Goal: Task Accomplishment & Management: Manage account settings

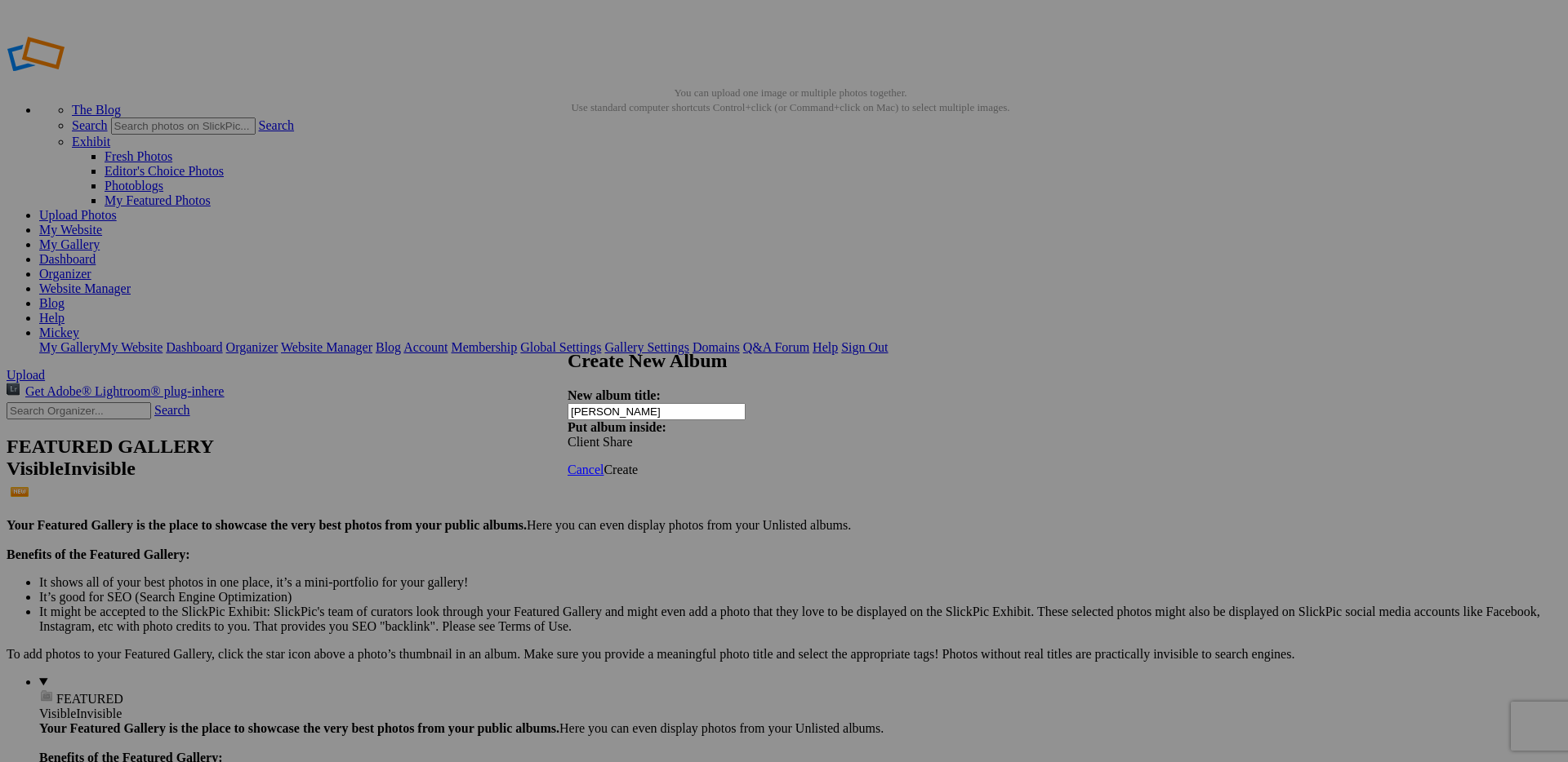
type input "Patrica Vaught"
click at [638, 462] on span "Create" at bounding box center [620, 469] width 34 height 14
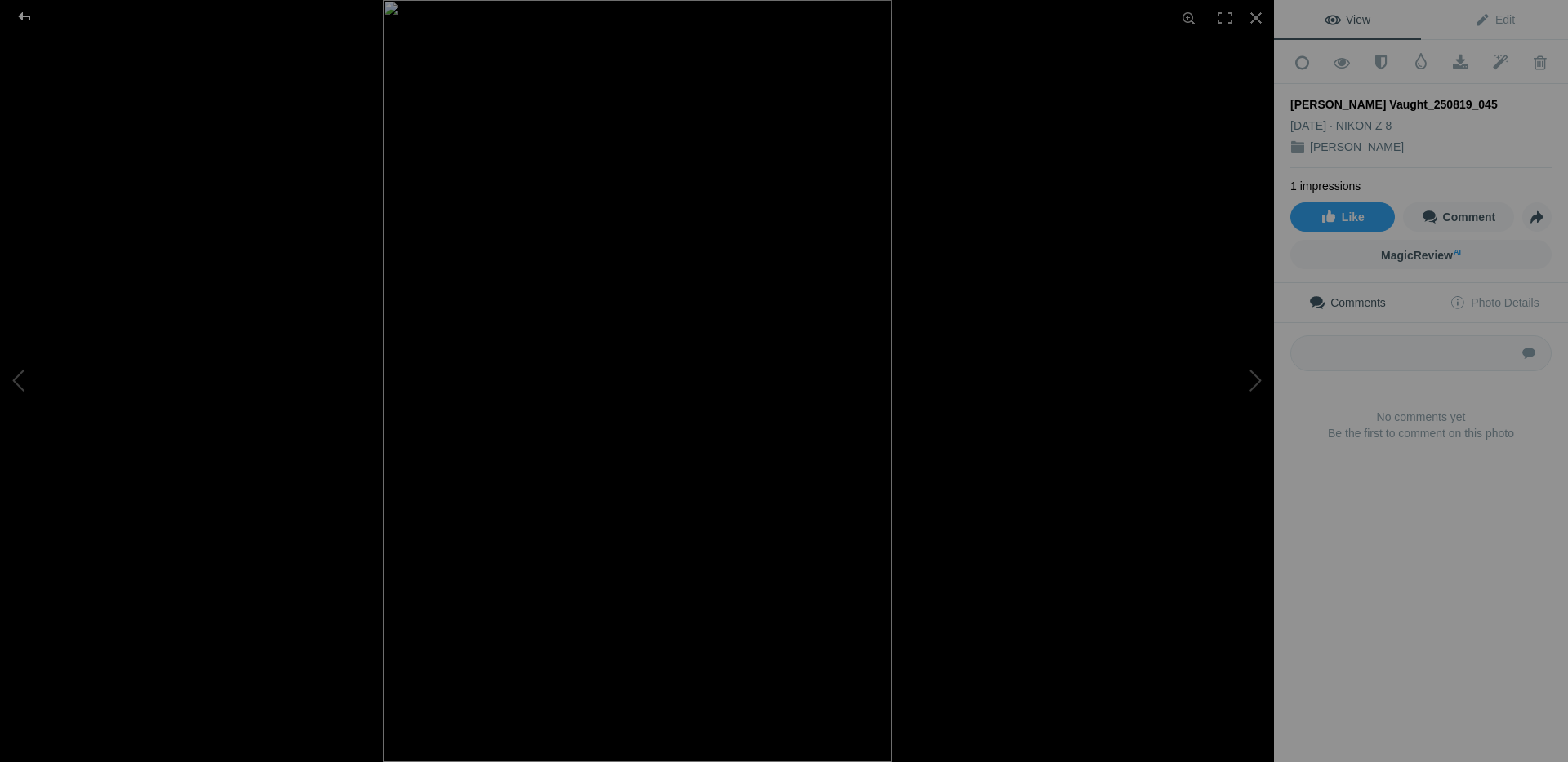
click at [15, 17] on div at bounding box center [24, 16] width 59 height 32
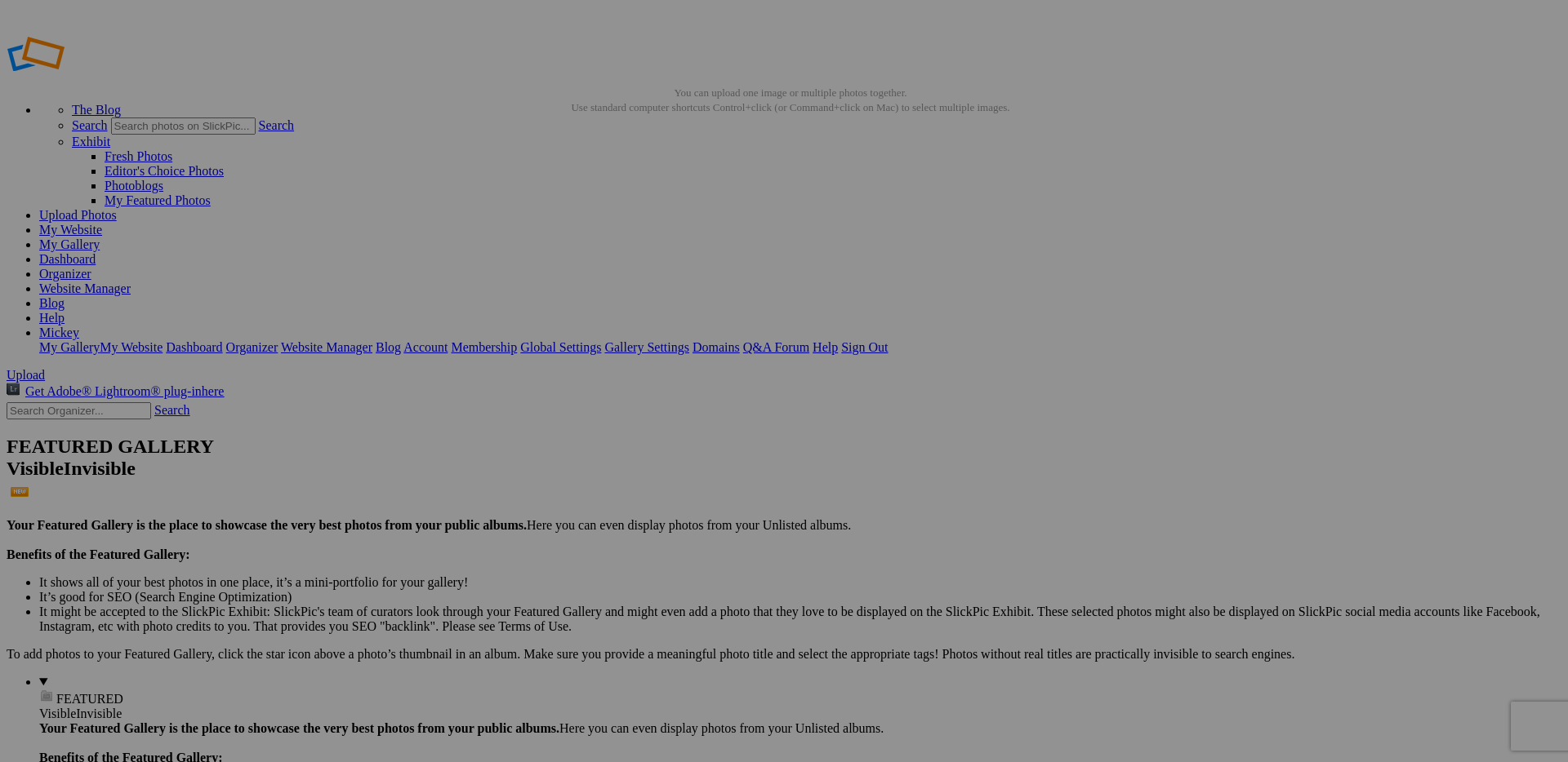
drag, startPoint x: 1235, startPoint y: 459, endPoint x: 831, endPoint y: 241, distance: 459.1
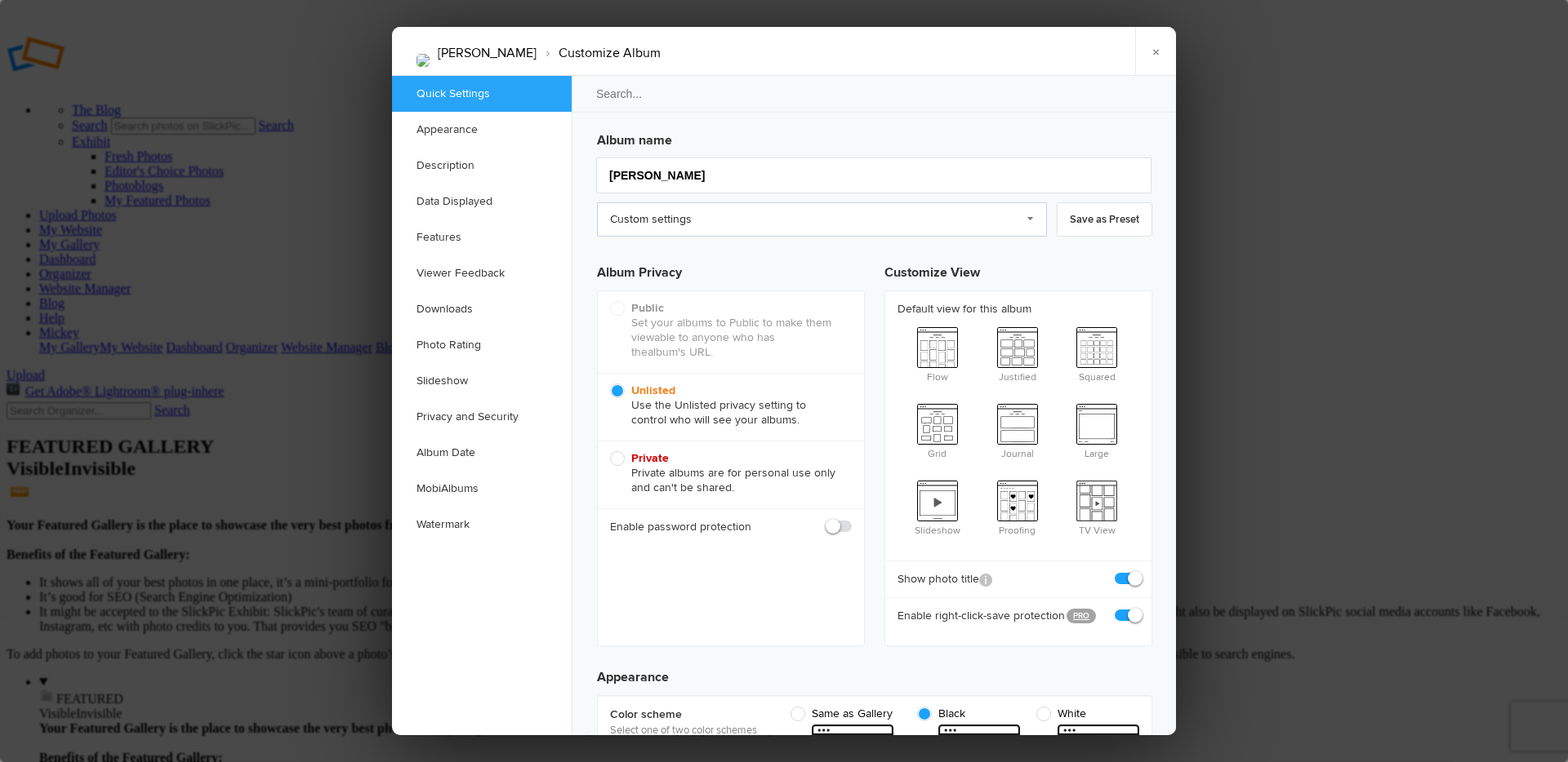
click at [752, 218] on link "Custom settings" at bounding box center [821, 219] width 450 height 34
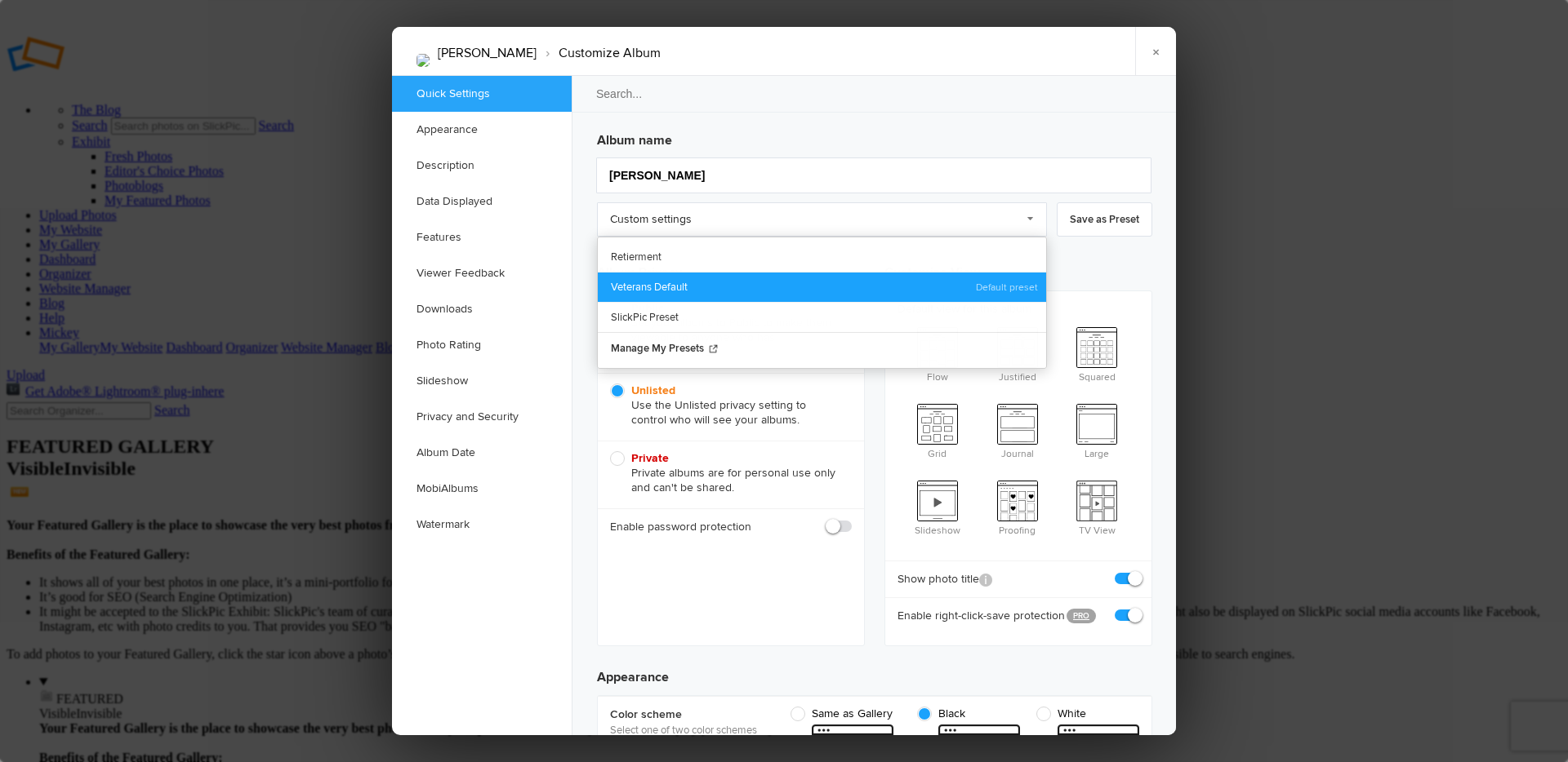
click at [690, 283] on link "Veterans Default" at bounding box center [821, 286] width 448 height 30
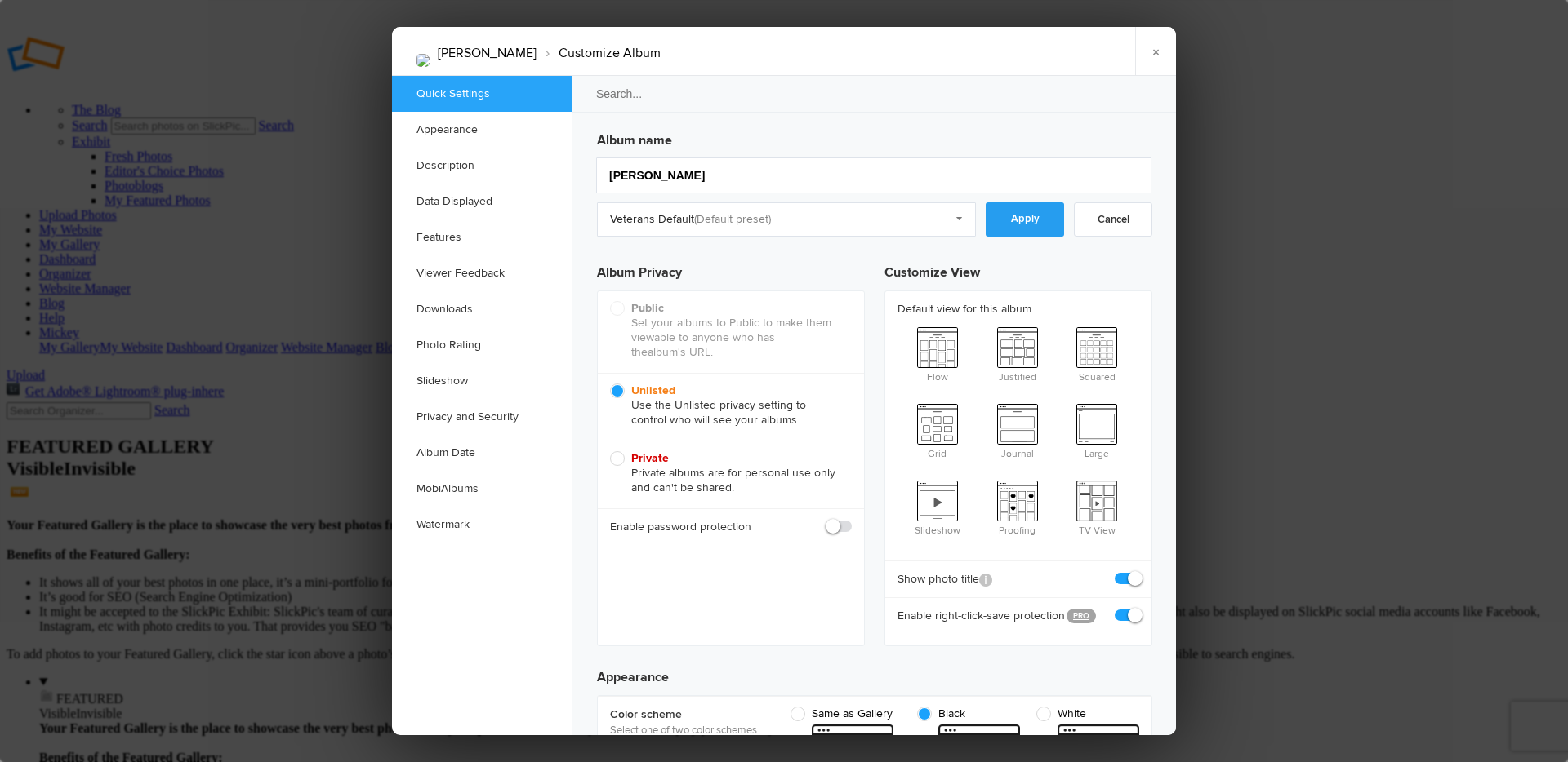
click at [1039, 217] on link "Apply" at bounding box center [1025, 219] width 78 height 34
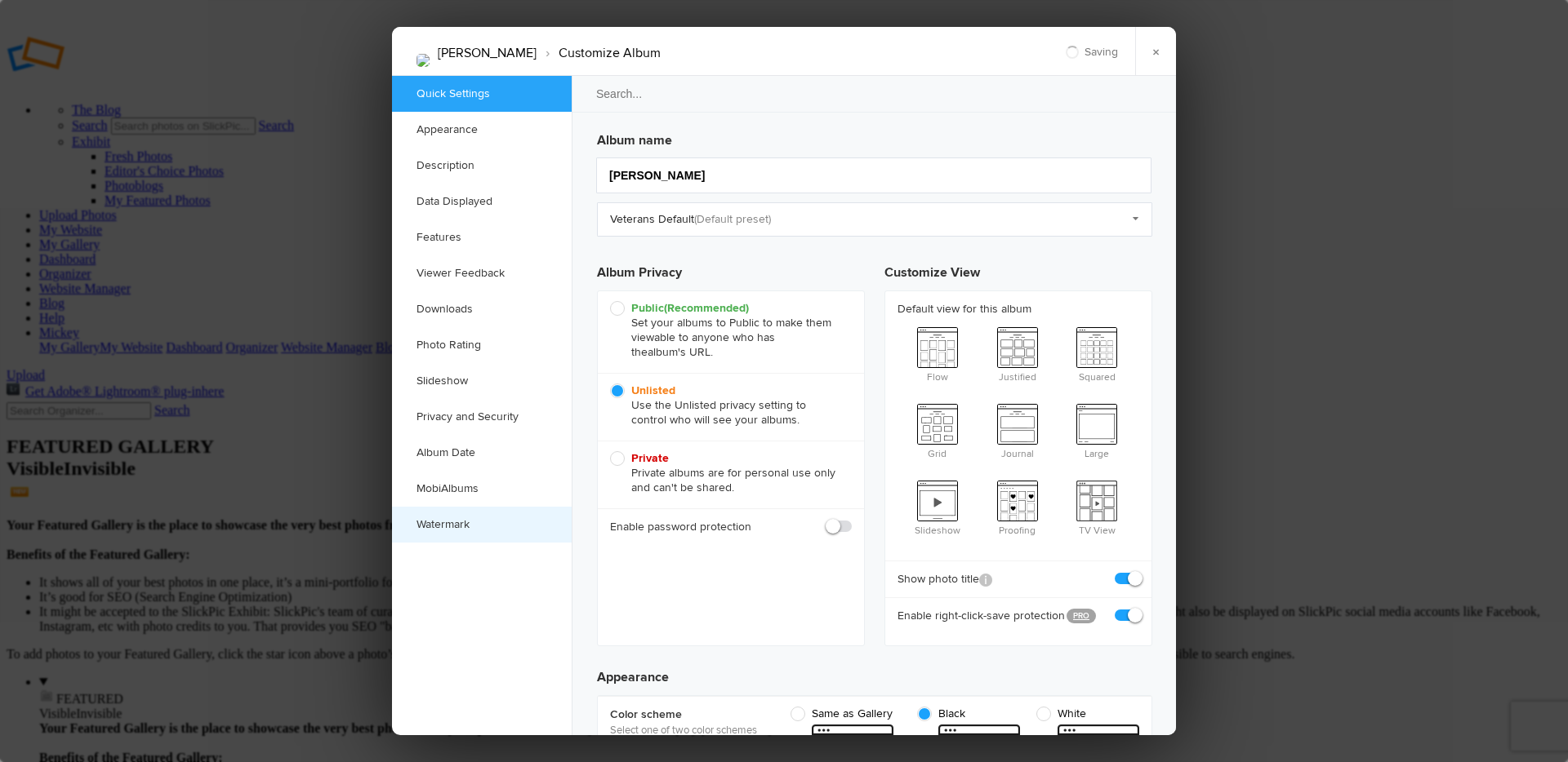
click at [448, 525] on link "Watermark" at bounding box center [481, 524] width 179 height 36
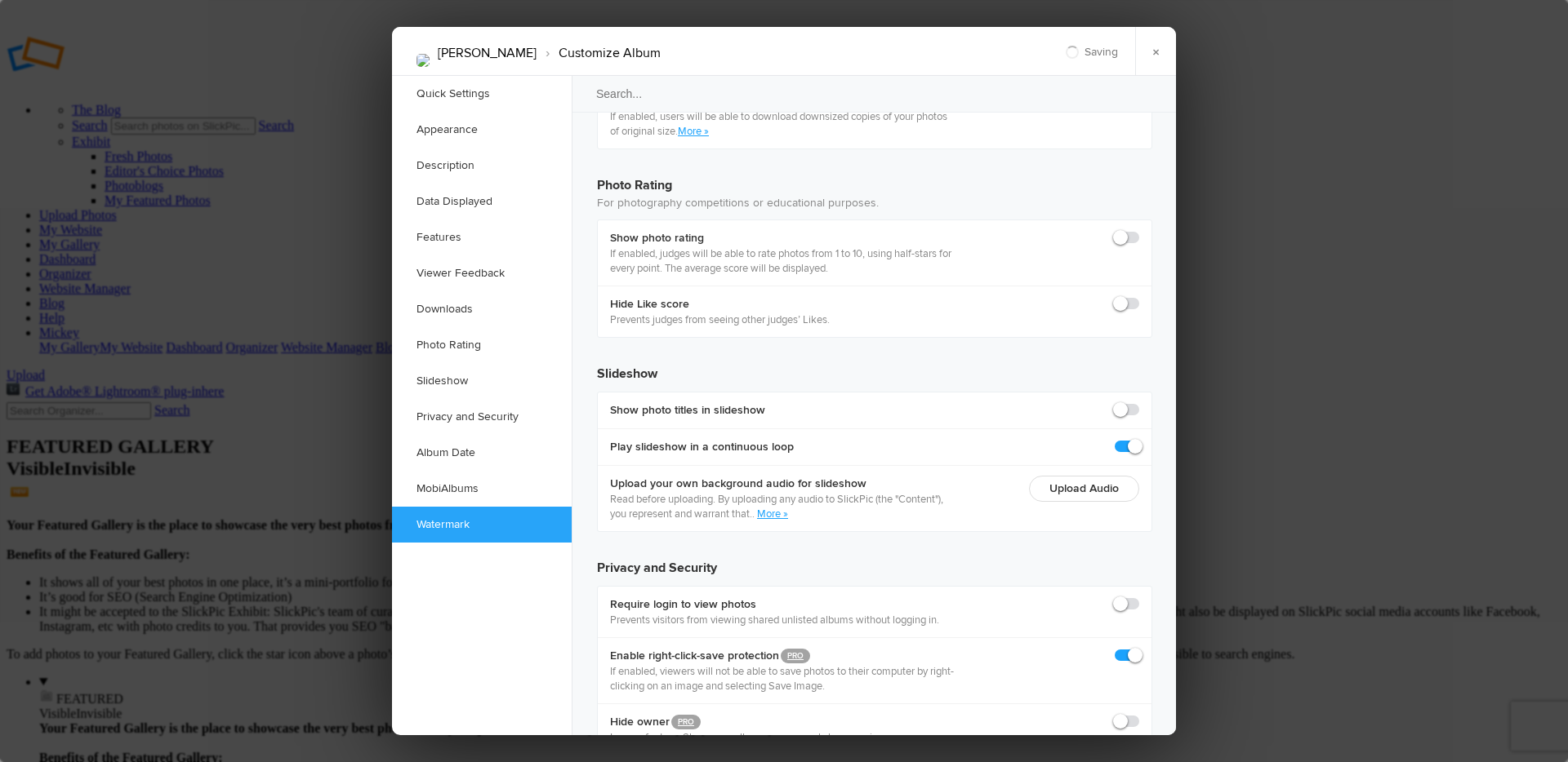
scroll to position [4108, 0]
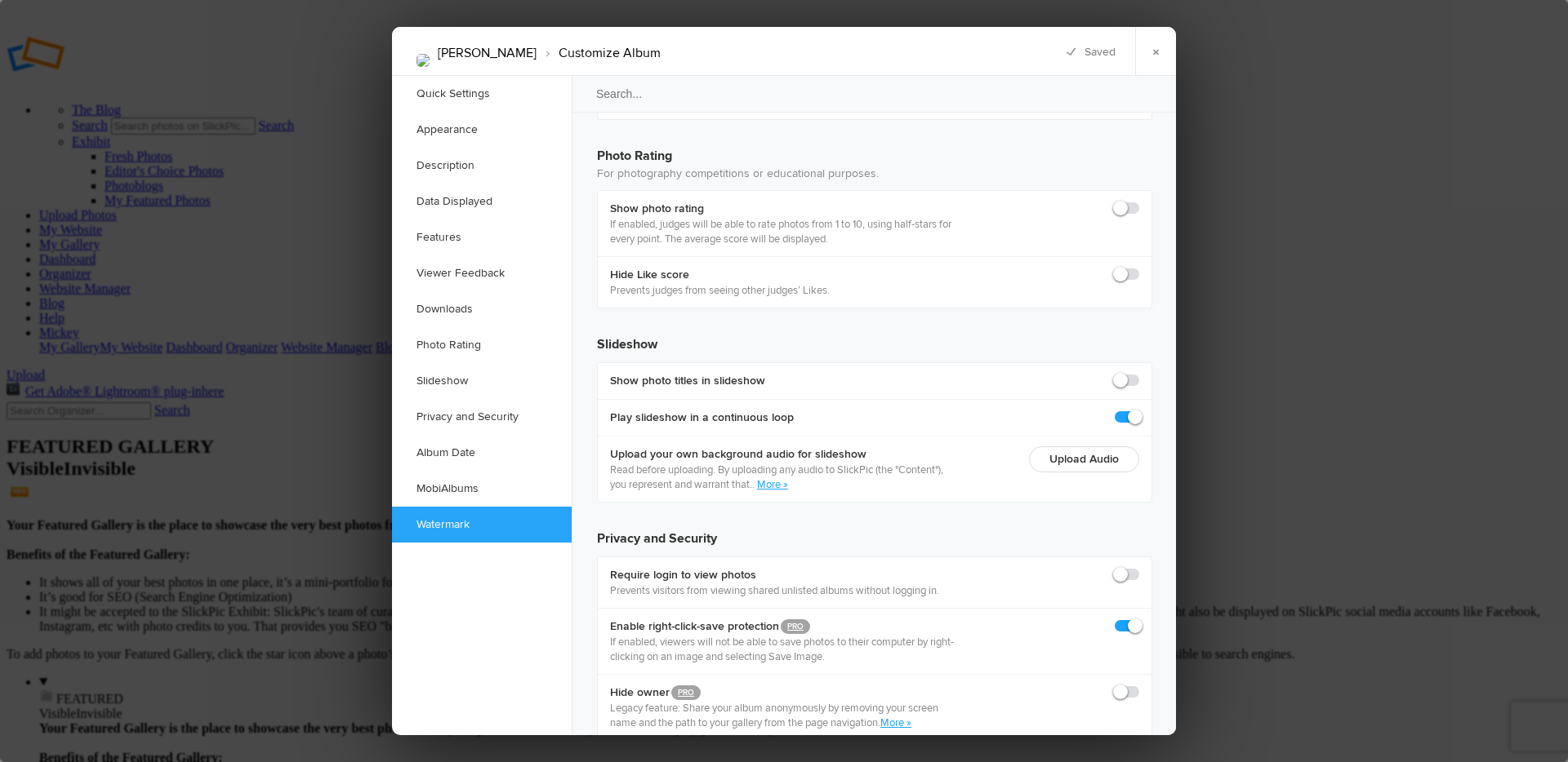
checkbox input "true"
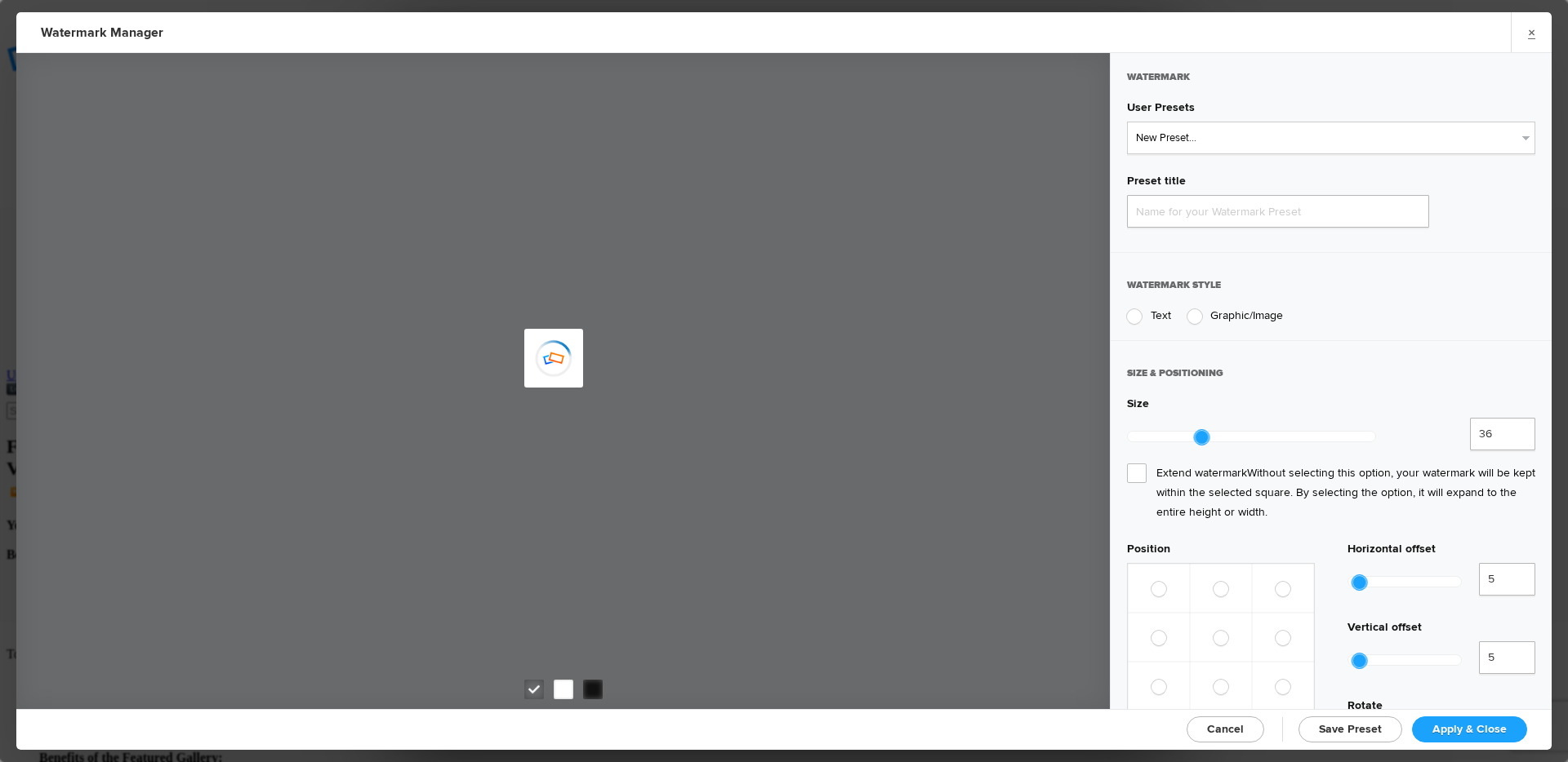
type input "Watermark-8/20/2025"
radio input "true"
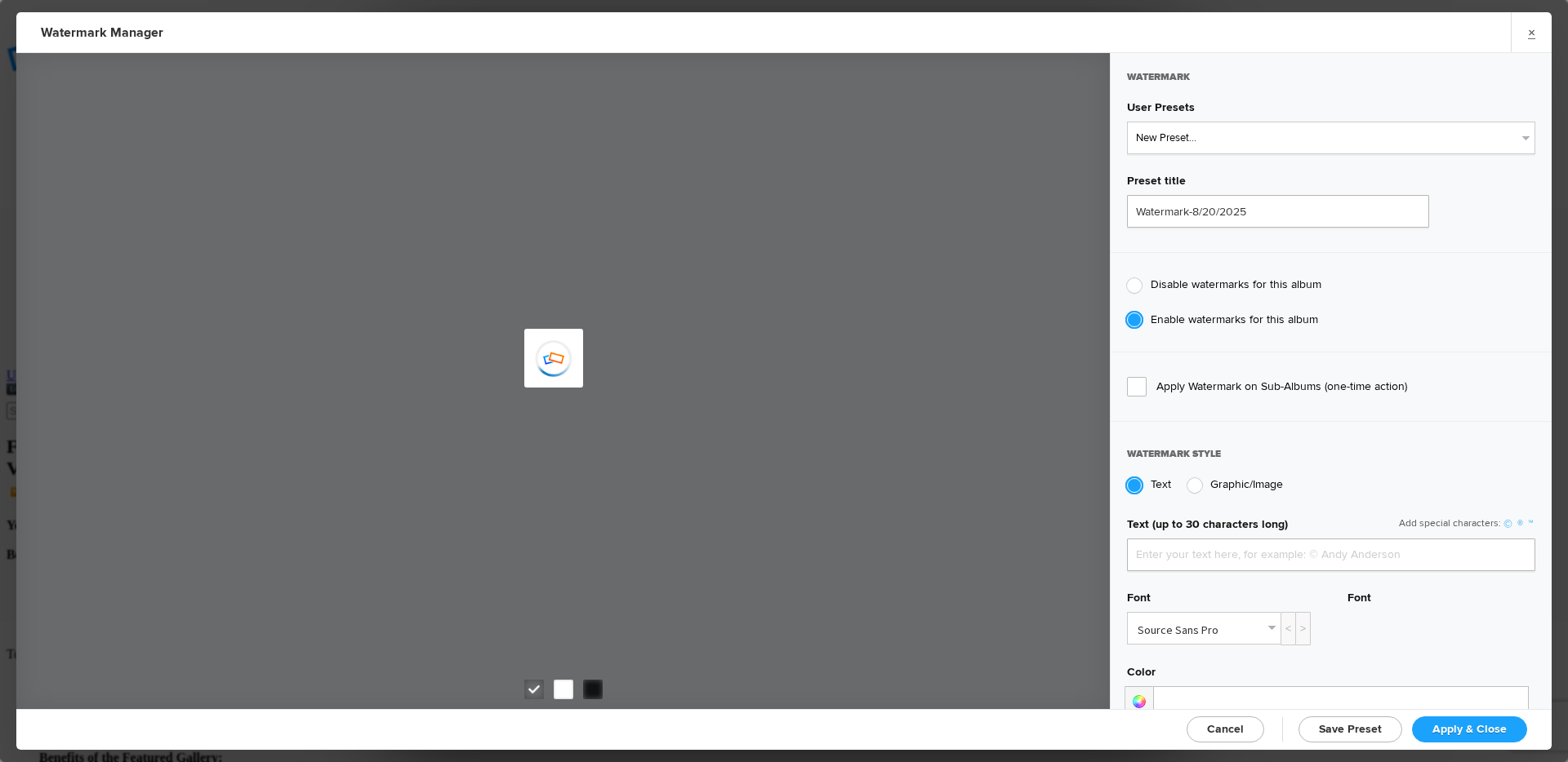
type input "Mickey Strand"
click at [1222, 141] on select "New Preset... Watermark-8/17/2023 Watermark-7/18/2024" at bounding box center [1331, 137] width 409 height 32
select select "1: Object"
click at [1127, 121] on select "New Preset... Watermark-8/17/2023 Watermark-7/18/2024" at bounding box center [1331, 137] width 409 height 32
type input "Watermark-8/17/2023"
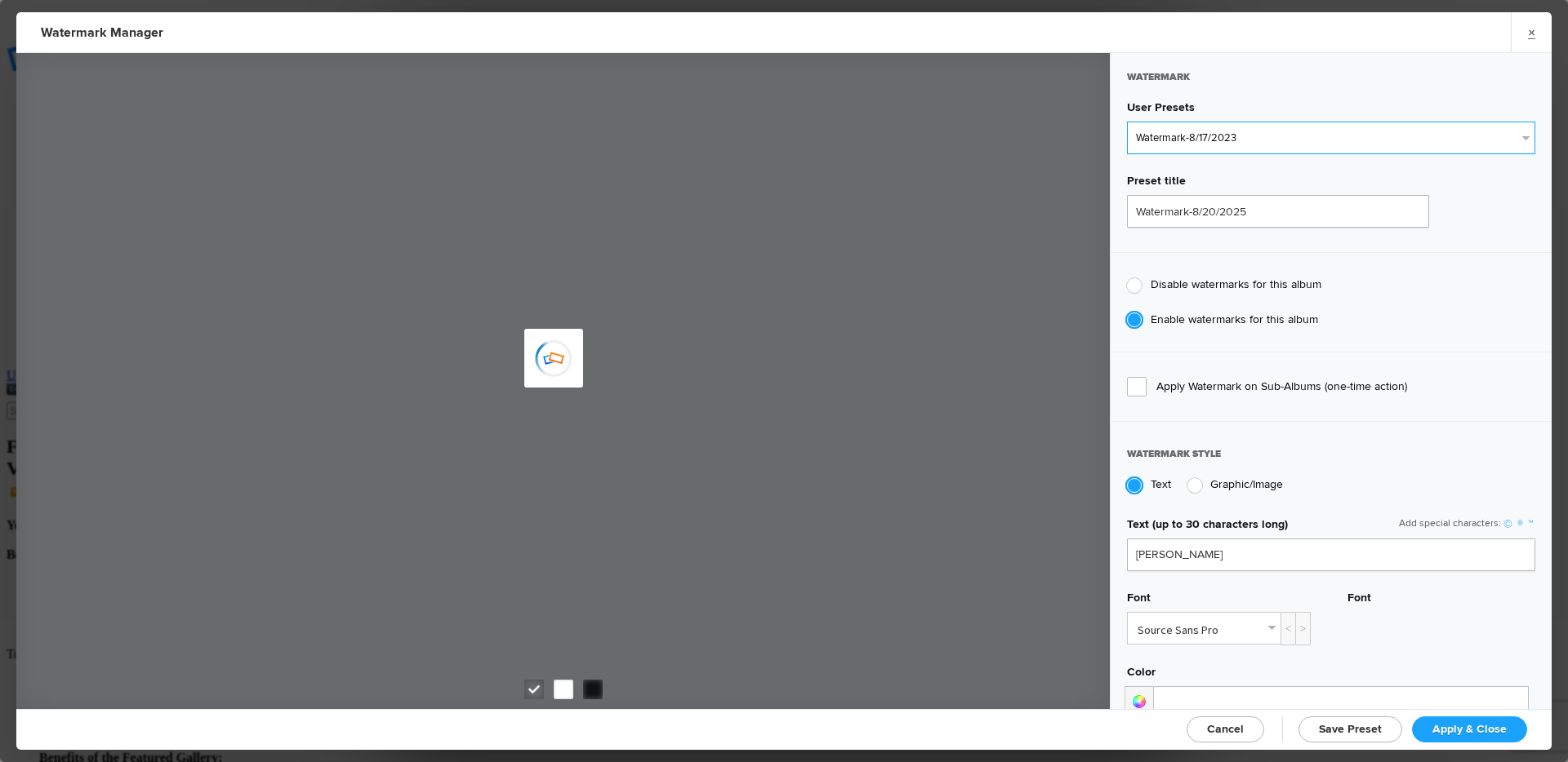
type input "Veteran Portrait Series"
type input "109"
radio input "true"
radio input "false"
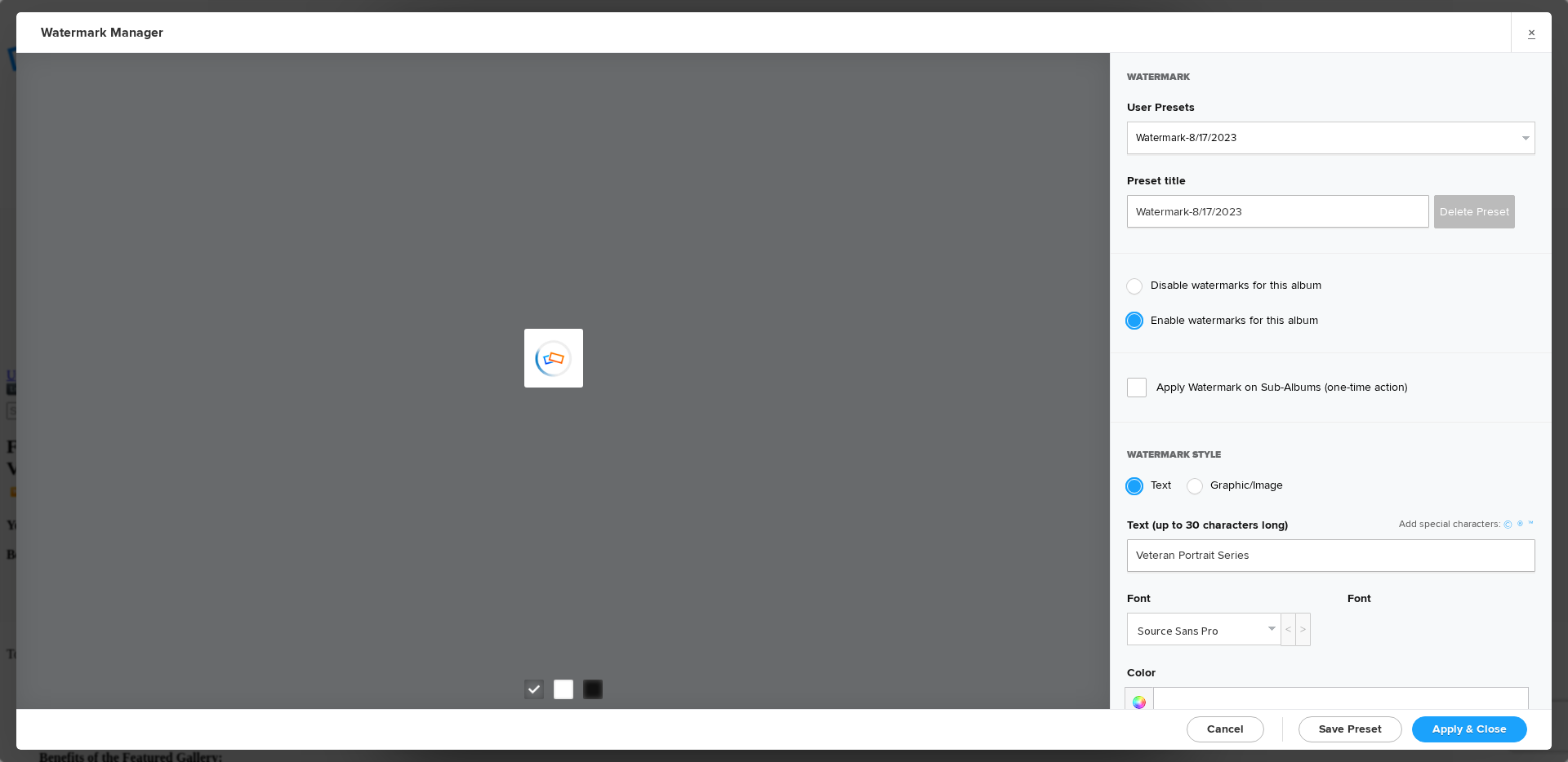
click at [1477, 727] on span "Apply & Close" at bounding box center [1469, 729] width 74 height 14
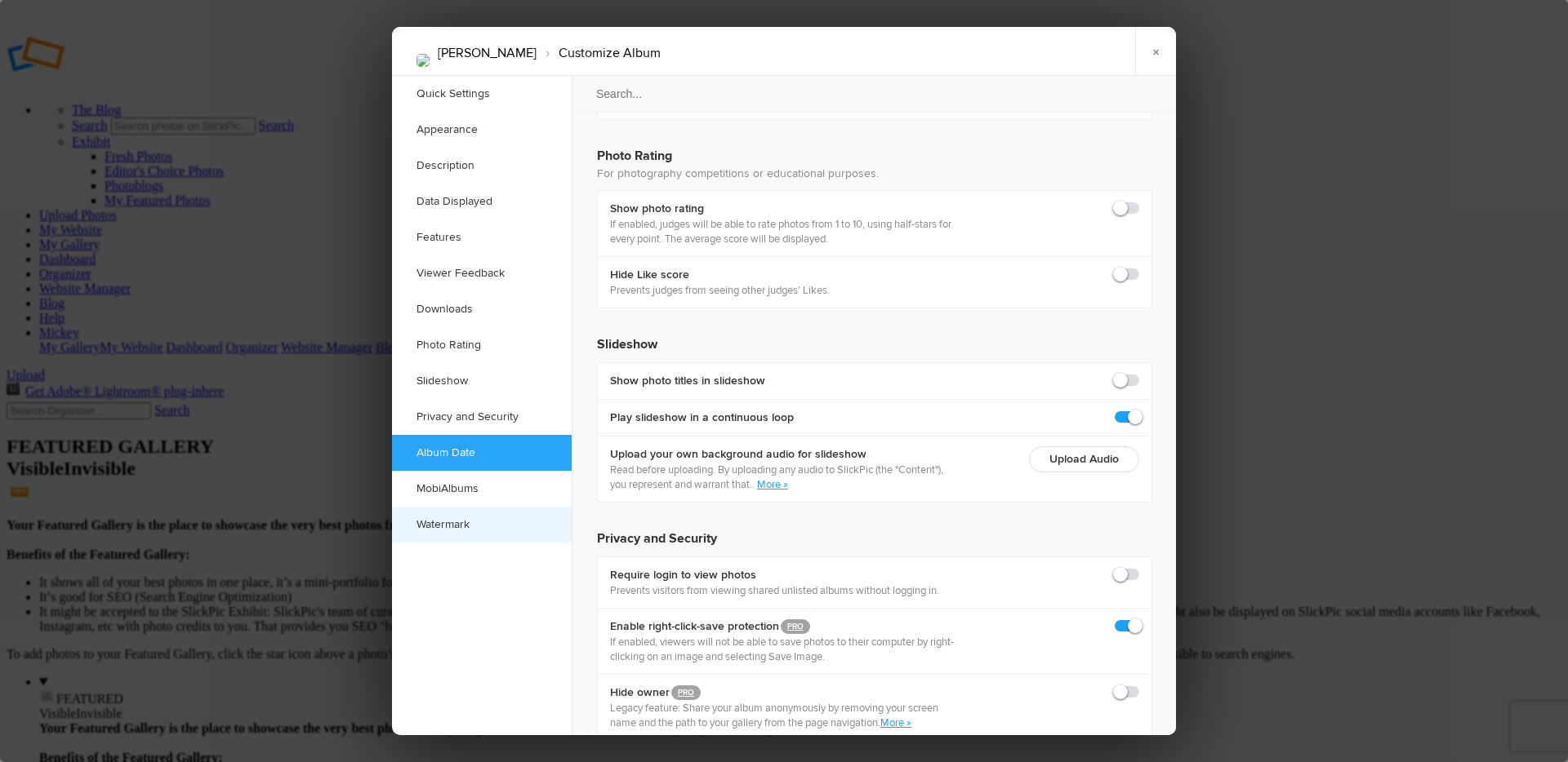
click at [459, 523] on link "Watermark" at bounding box center [481, 524] width 179 height 36
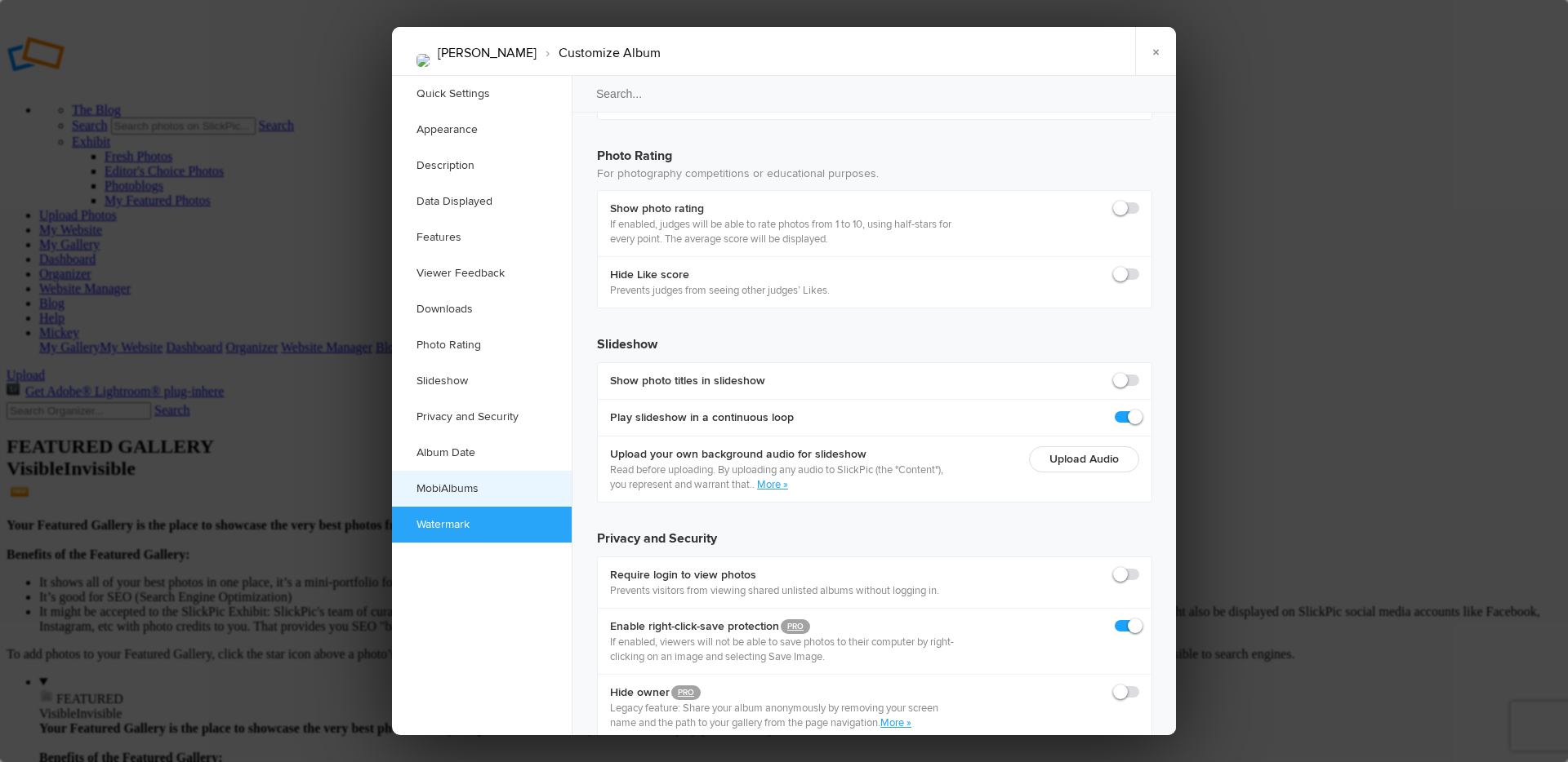
scroll to position [0, 0]
click at [491, 486] on link "MobiAlbums" at bounding box center [481, 489] width 179 height 36
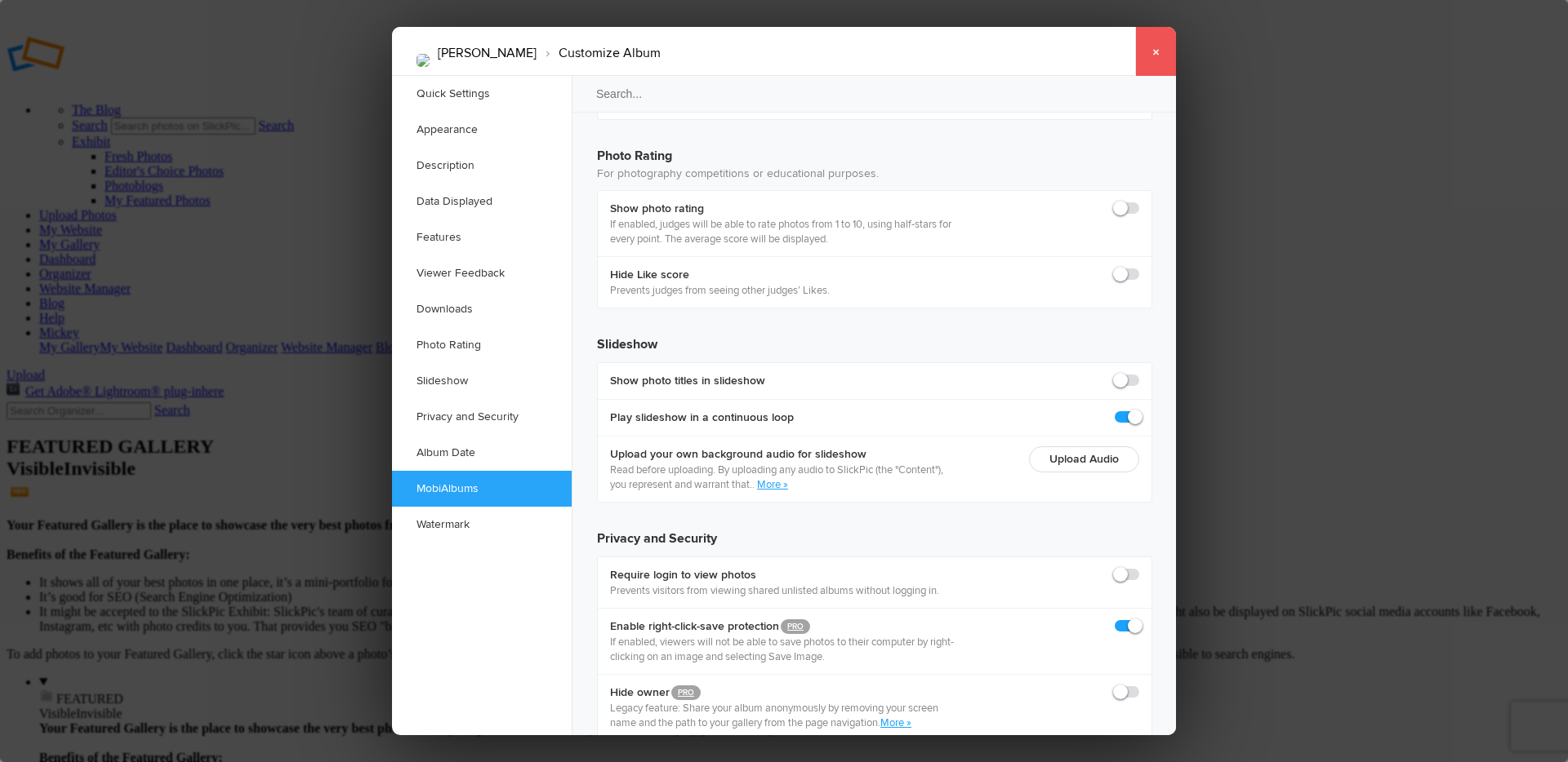
click at [1152, 52] on link "×" at bounding box center [1155, 51] width 41 height 49
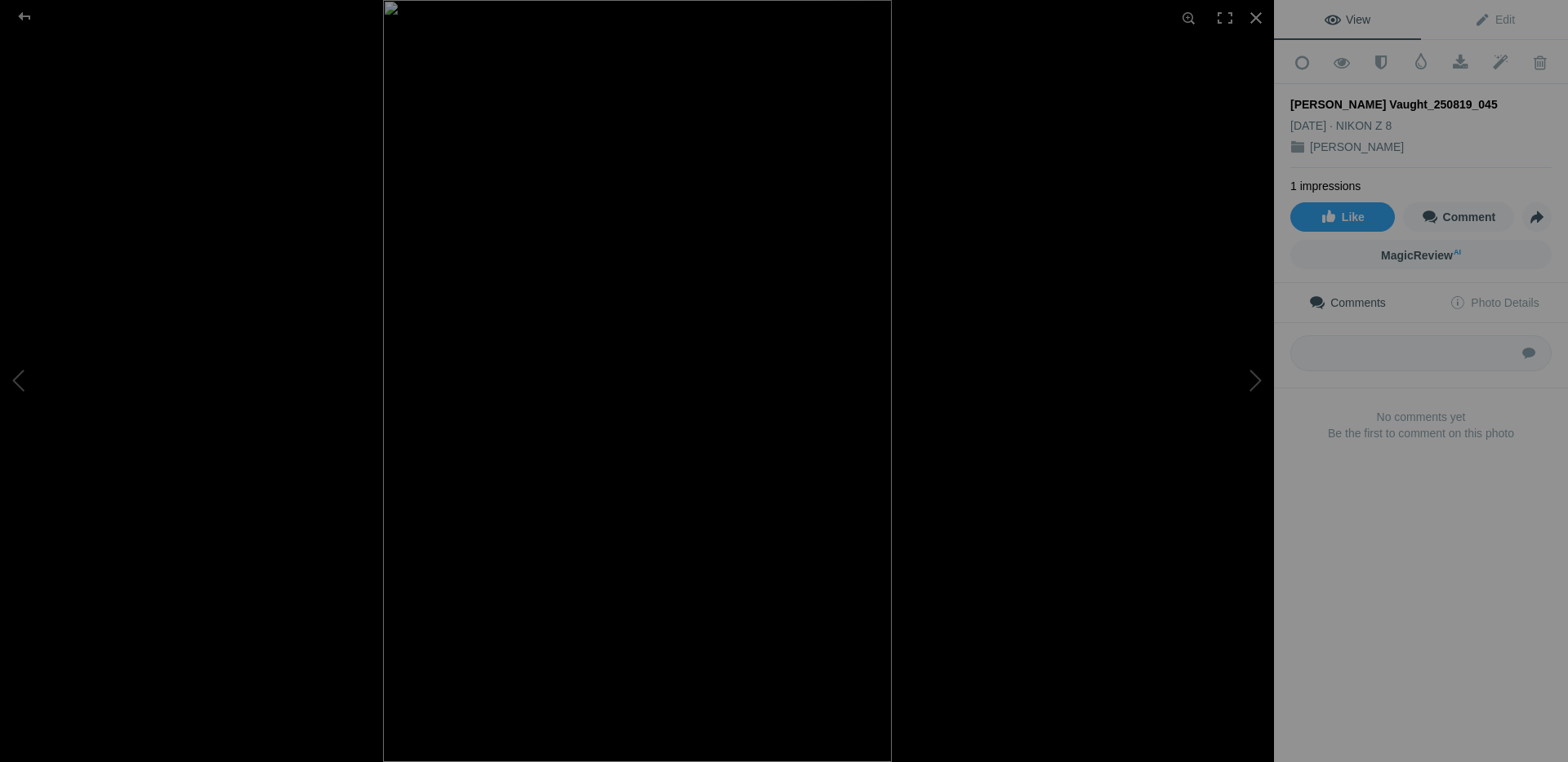
click at [1359, 30] on link "View" at bounding box center [1348, 20] width 147 height 39
click at [1257, 22] on div at bounding box center [1255, 18] width 36 height 36
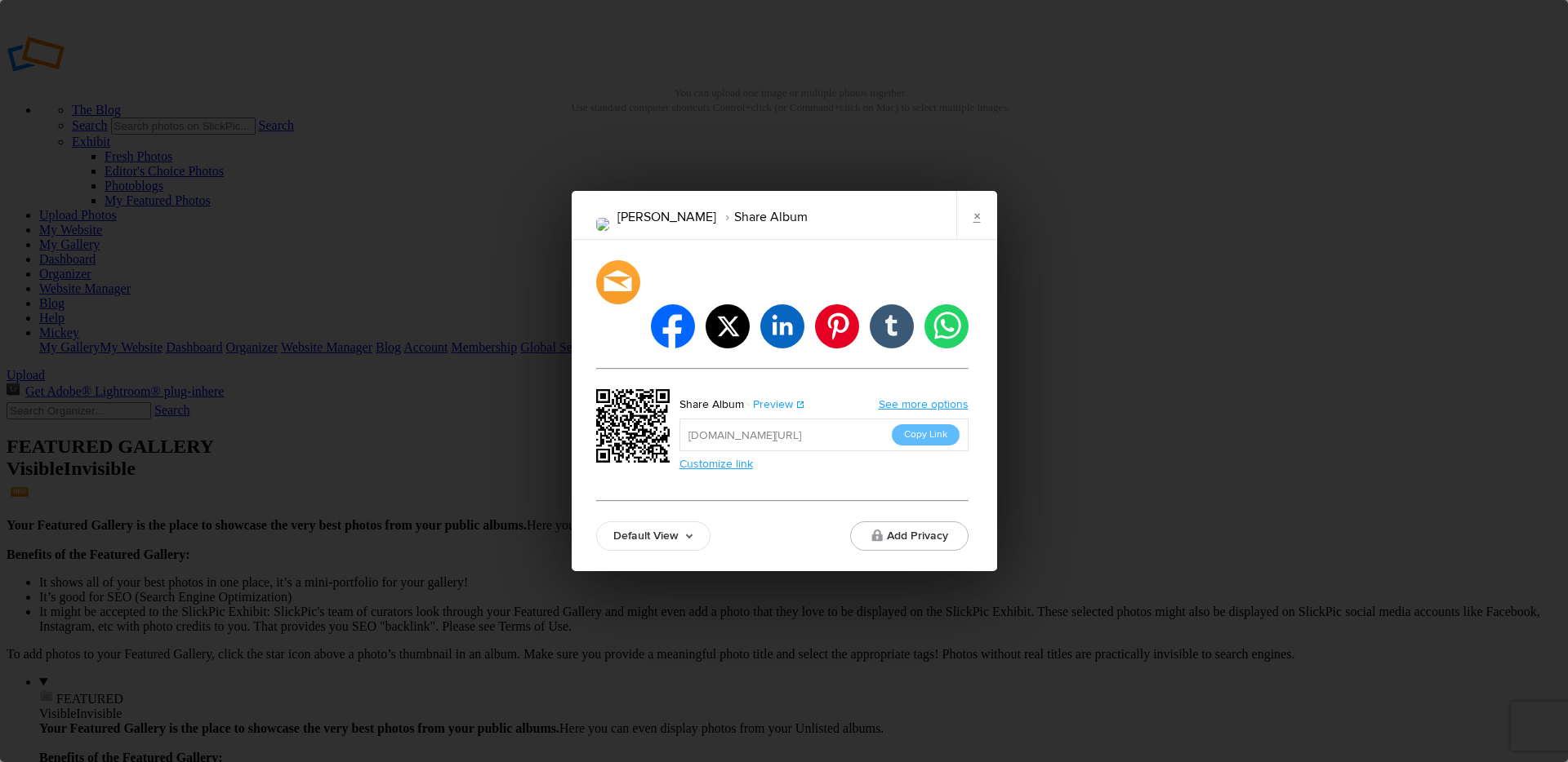
click at [764, 394] on link "Preview" at bounding box center [774, 405] width 61 height 22
click at [1054, 548] on div "Patrica Vaught Share Album × facebook twitter linkedin pinterest tumblr whatsap…" at bounding box center [784, 381] width 1568 height 762
click at [975, 235] on link "×" at bounding box center [977, 215] width 41 height 49
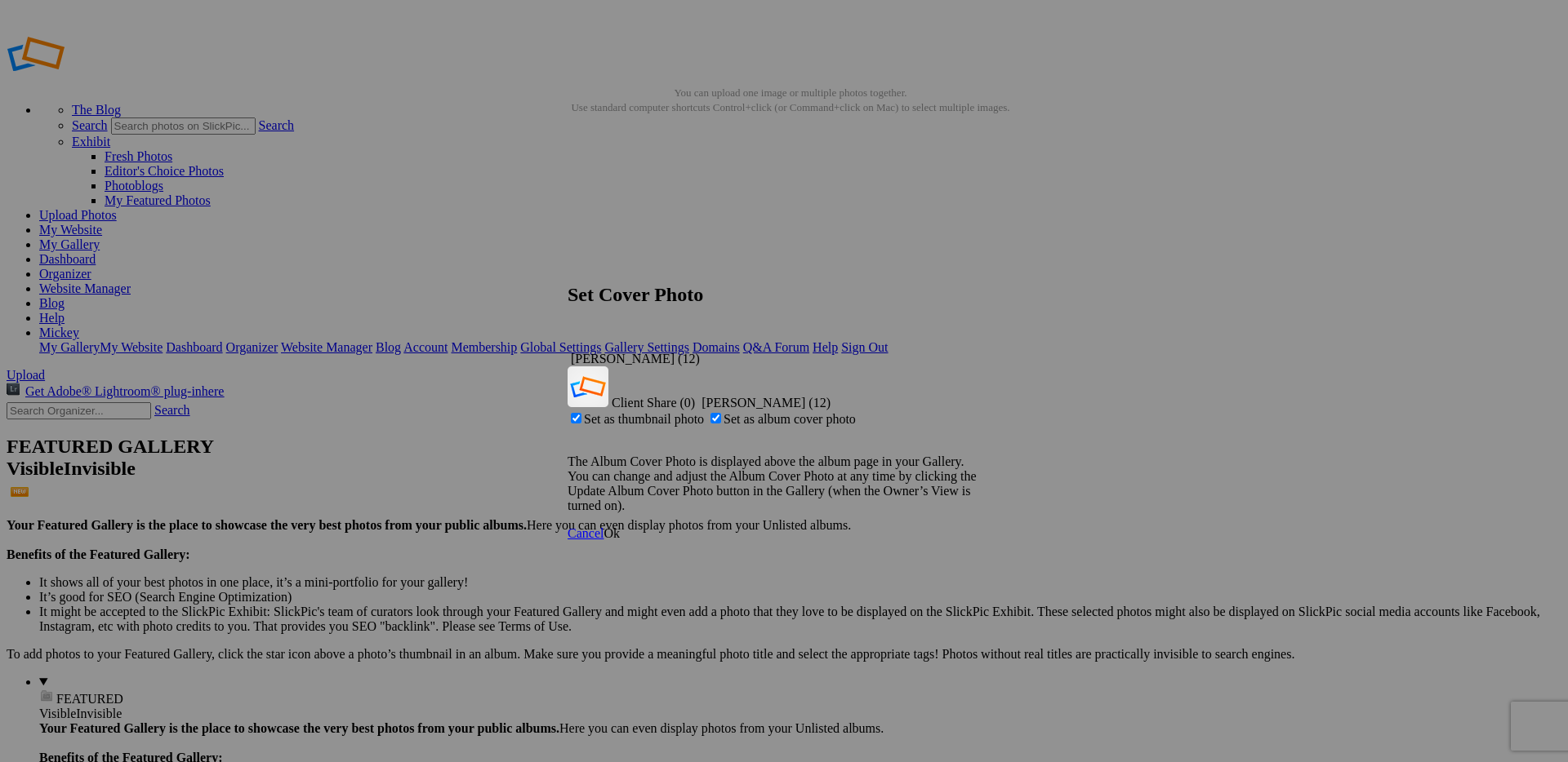
click at [619, 526] on span "Ok" at bounding box center [612, 533] width 17 height 14
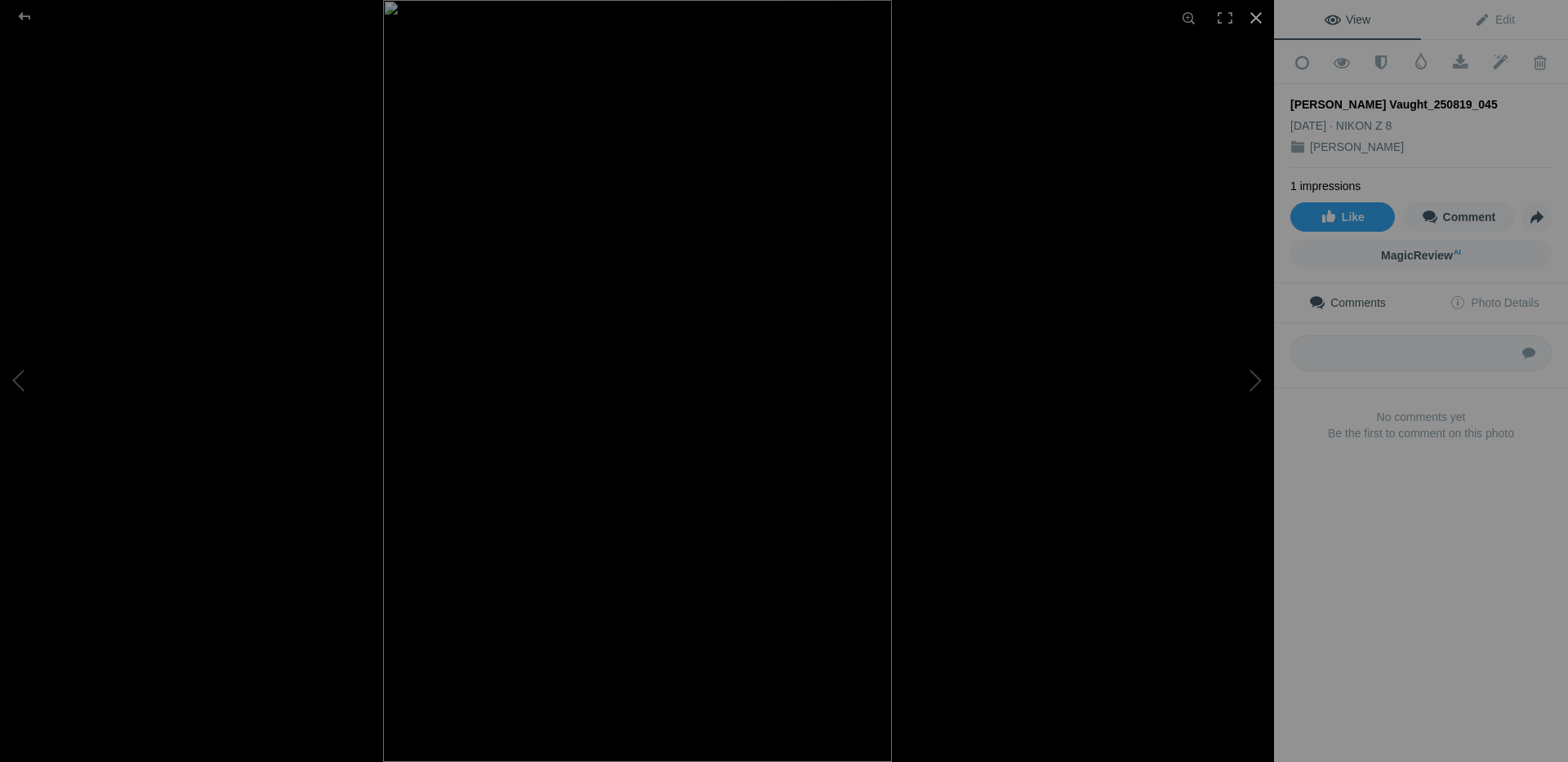
click at [1260, 14] on div at bounding box center [1255, 18] width 36 height 36
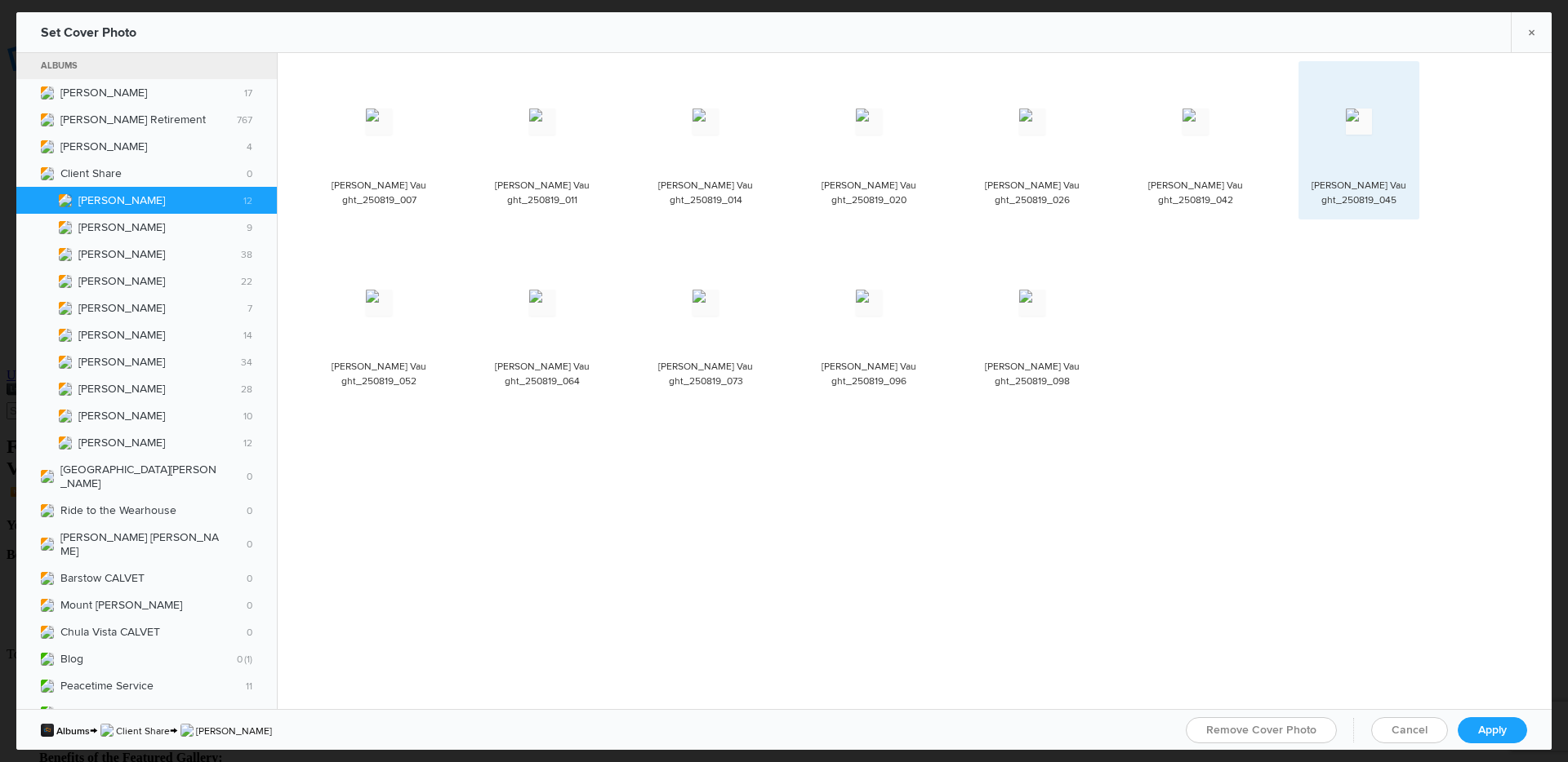
click at [1353, 147] on spn-photo-picker-thumb-image-tag at bounding box center [1358, 121] width 105 height 105
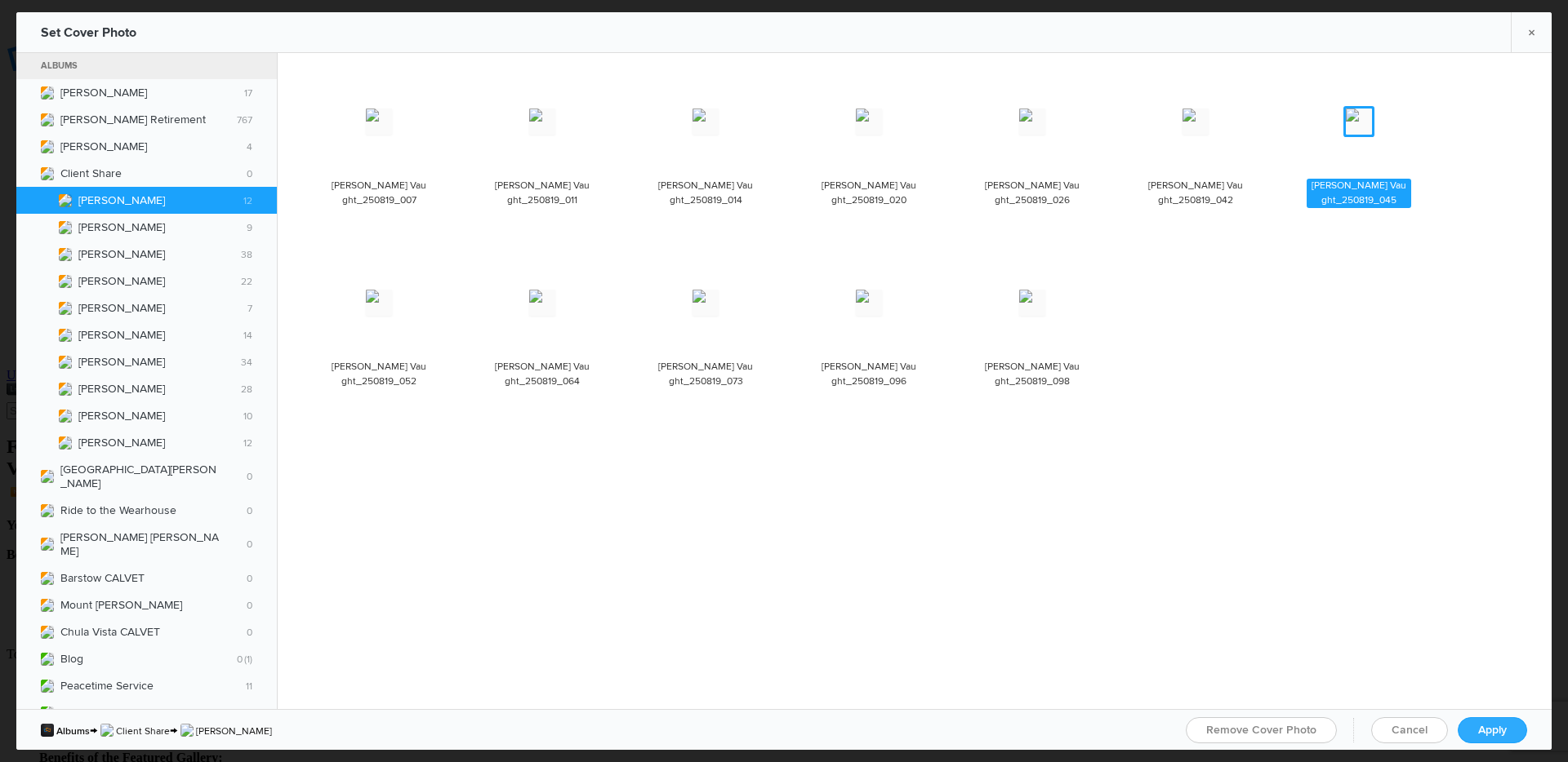
click at [1508, 726] on link "Apply" at bounding box center [1492, 730] width 70 height 26
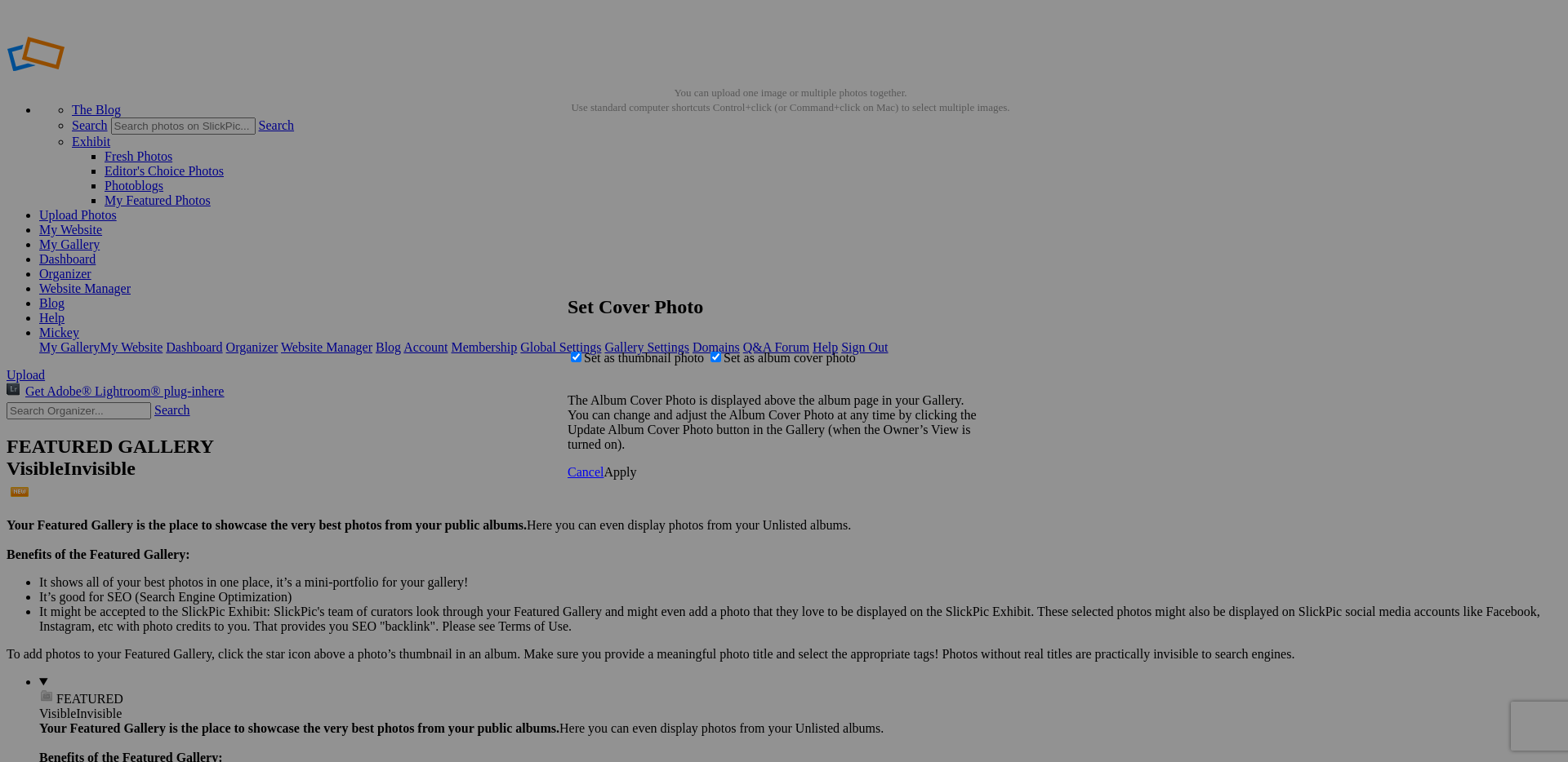
click at [636, 479] on span "Apply" at bounding box center [619, 472] width 32 height 14
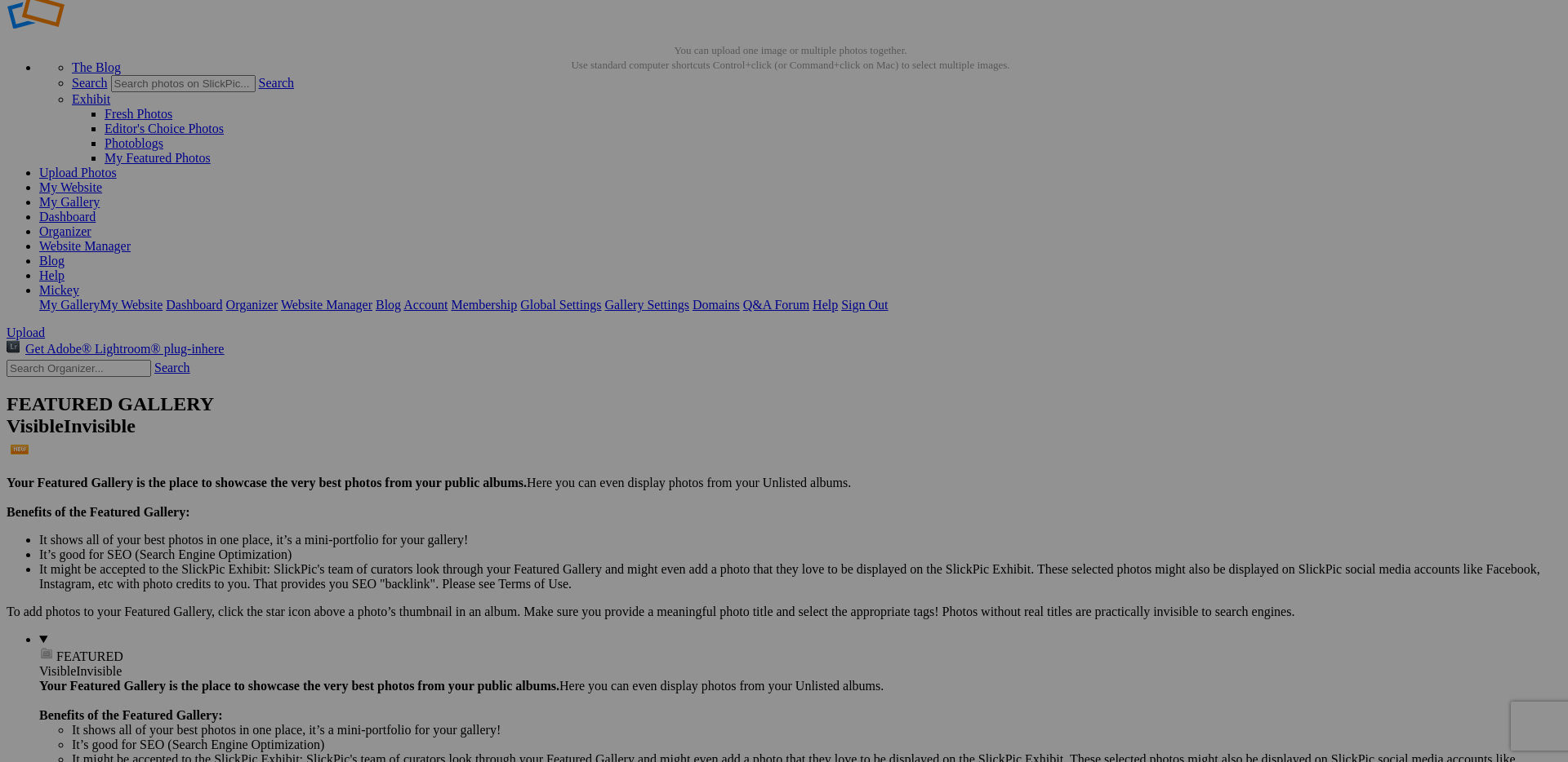
scroll to position [94, 0]
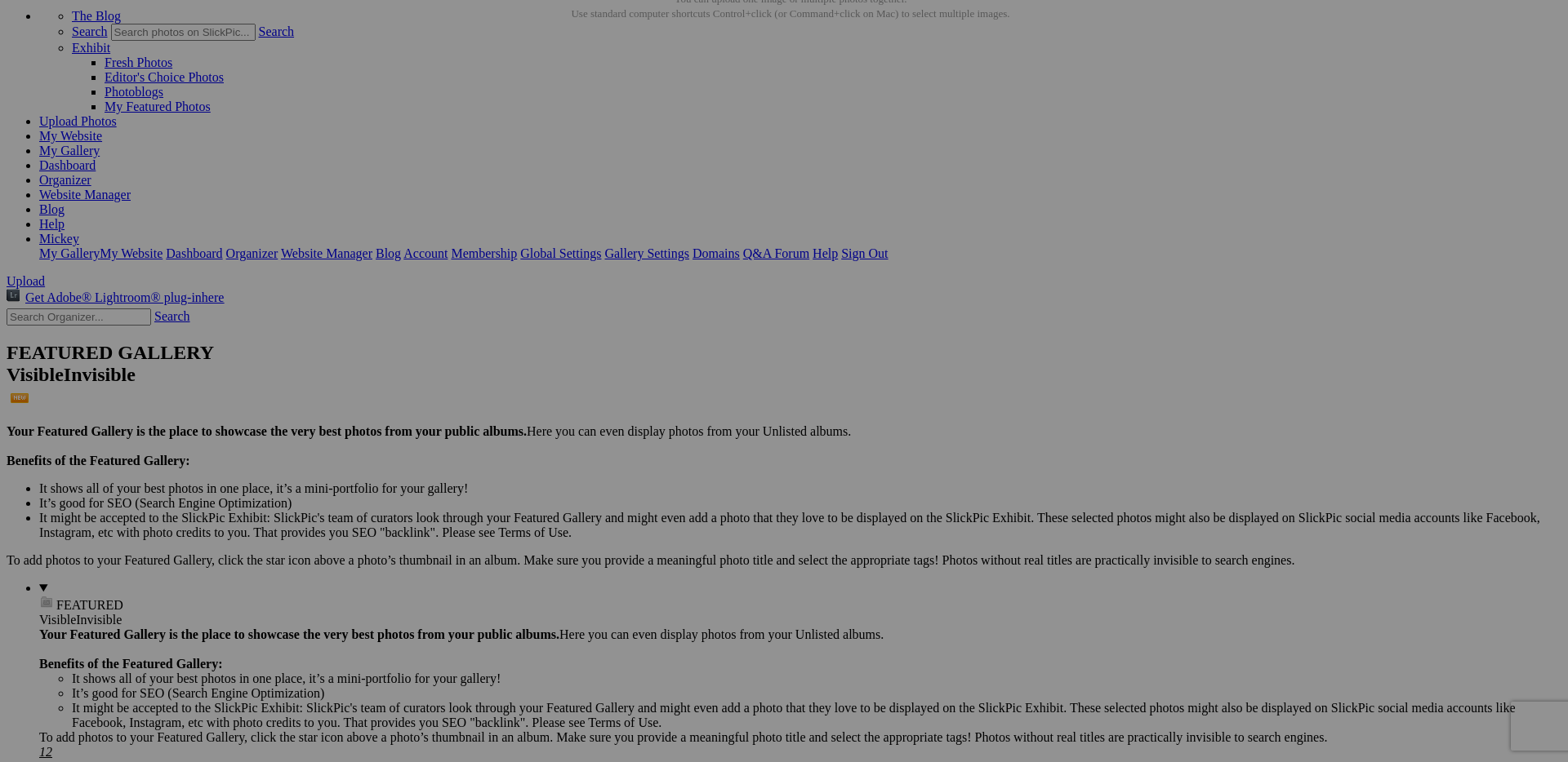
type input "[PERSON_NAME]"
click at [638, 462] on span "Create" at bounding box center [620, 469] width 34 height 14
